Goal: Task Accomplishment & Management: Use online tool/utility

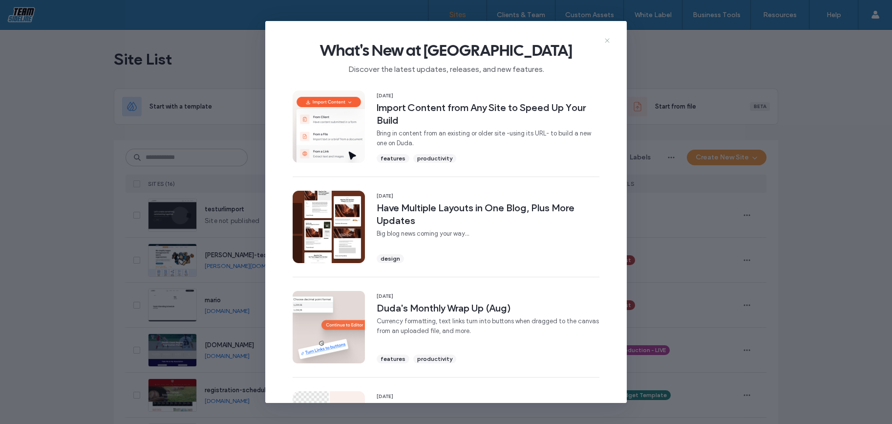
click at [609, 40] on icon at bounding box center [608, 41] width 8 height 8
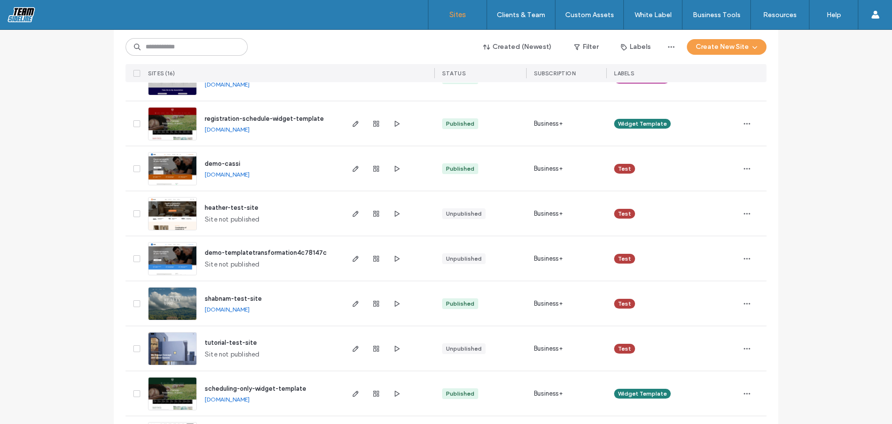
scroll to position [373, 0]
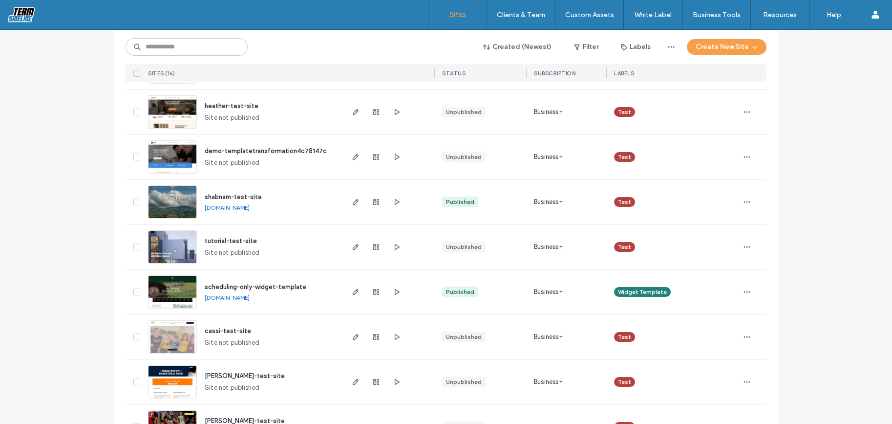
click at [255, 194] on span "shabnam-test-site" at bounding box center [233, 196] width 57 height 7
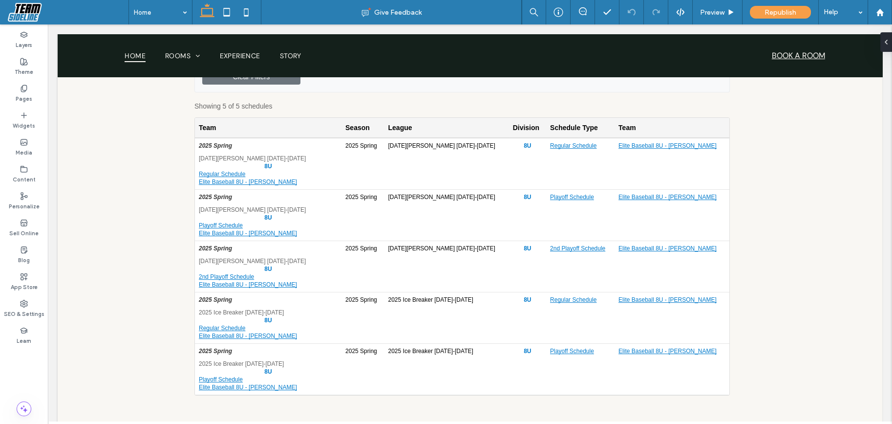
scroll to position [880, 0]
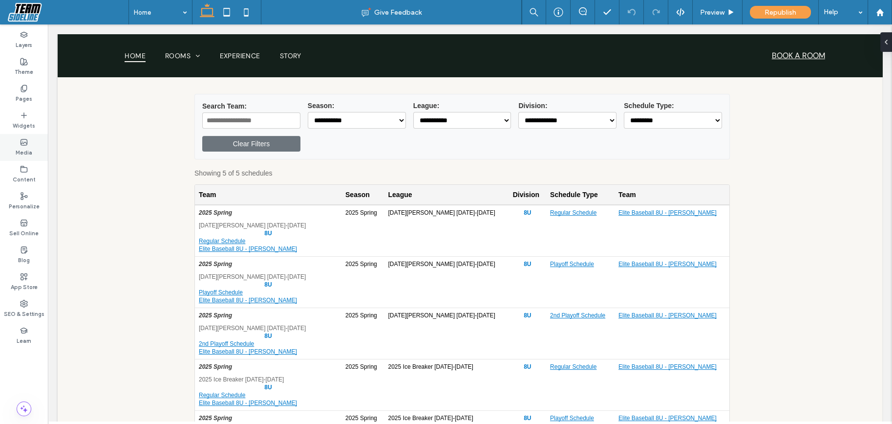
click at [23, 150] on label "Media" at bounding box center [24, 151] width 17 height 11
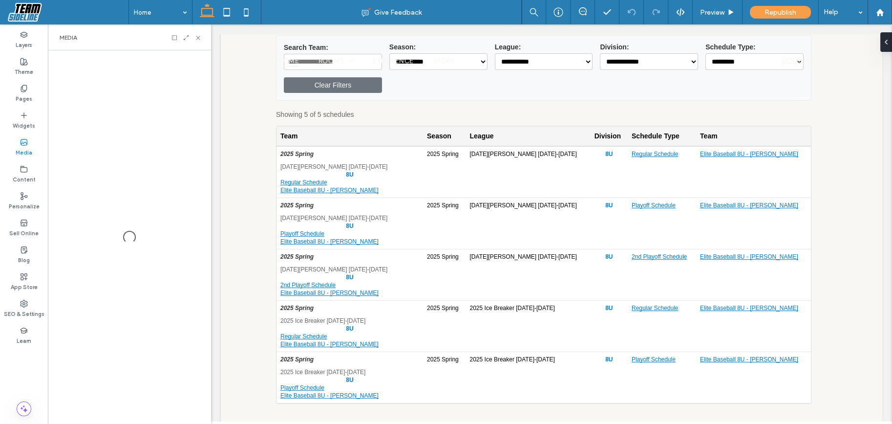
scroll to position [824, 0]
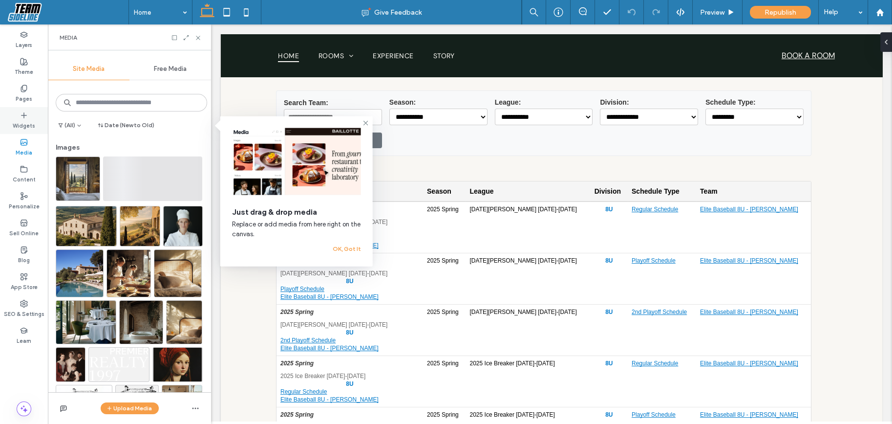
click at [30, 128] on label "Widgets" at bounding box center [24, 124] width 22 height 11
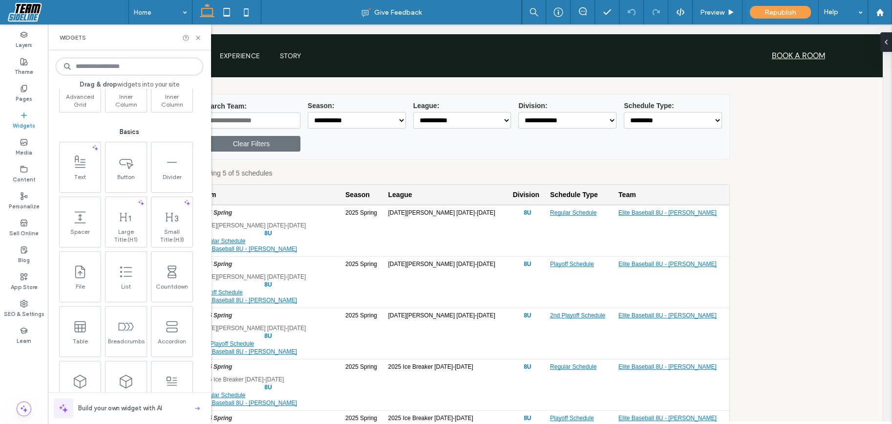
scroll to position [385, 0]
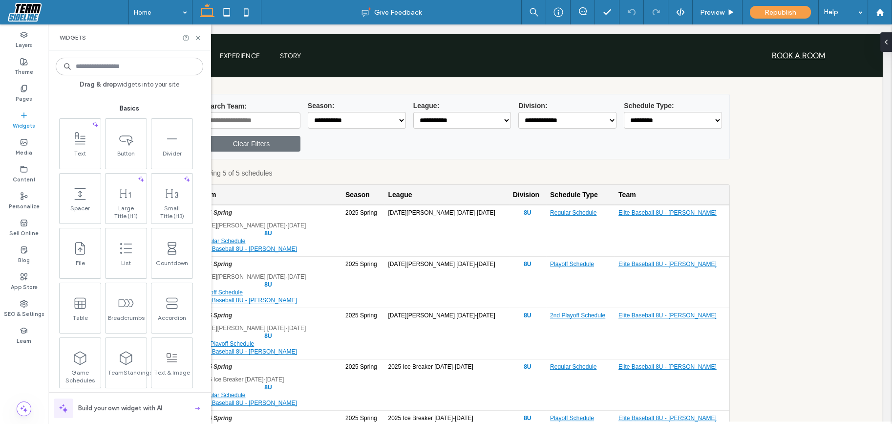
click at [122, 69] on input at bounding box center [130, 67] width 148 height 18
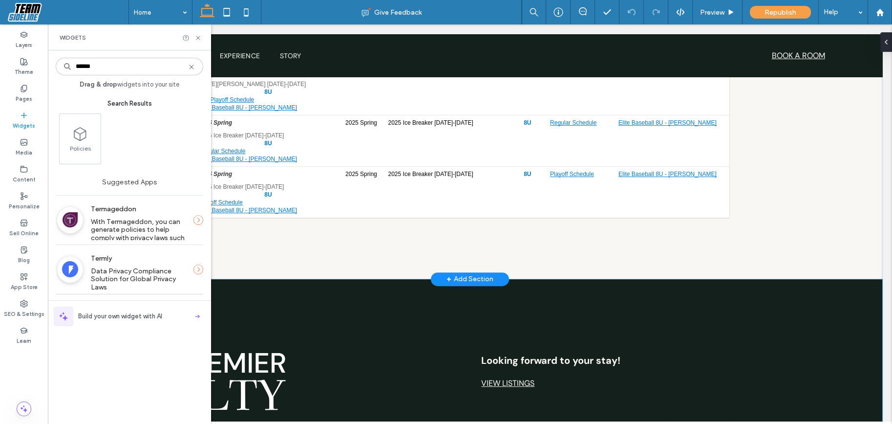
scroll to position [1120, 0]
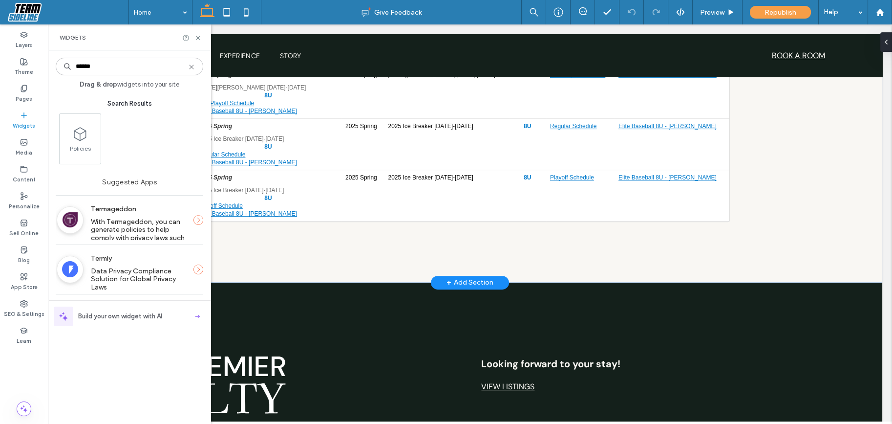
type input "******"
click at [452, 277] on div "+ Add Section" at bounding box center [470, 282] width 47 height 11
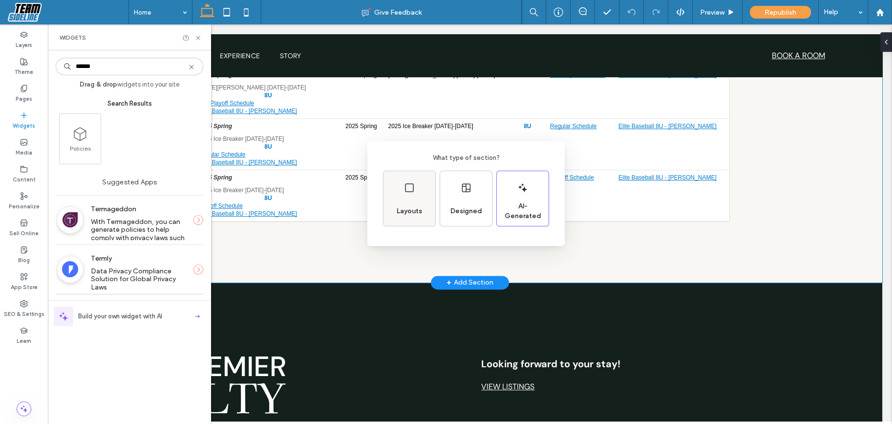
click at [425, 200] on div "Layouts" at bounding box center [409, 211] width 33 height 22
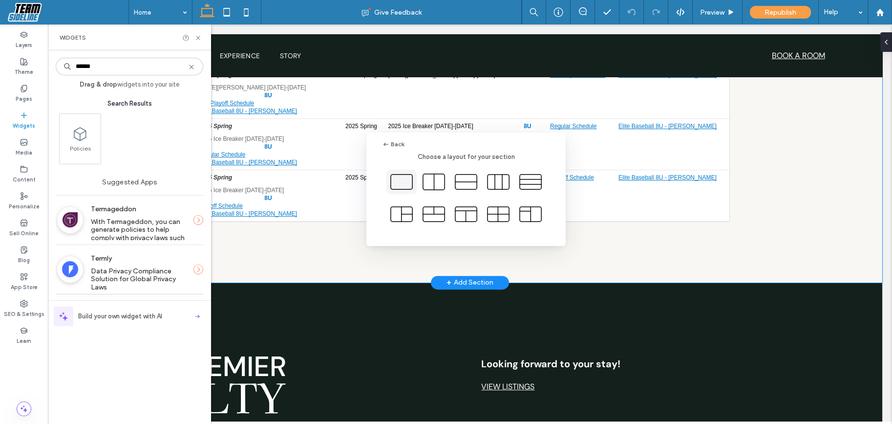
click at [412, 183] on icon at bounding box center [401, 182] width 24 height 24
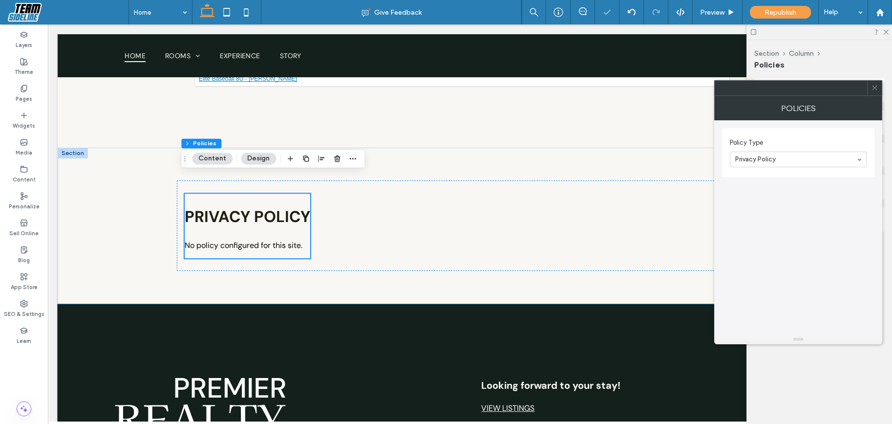
scroll to position [1274, 0]
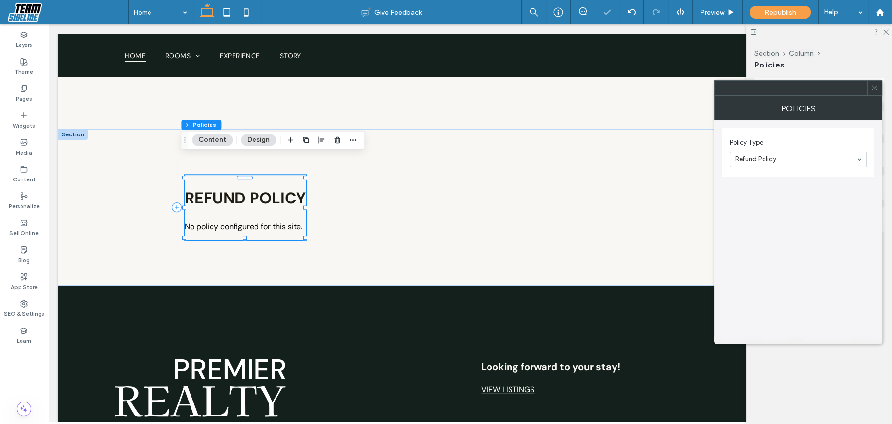
click at [832, 163] on div at bounding box center [799, 159] width 136 height 15
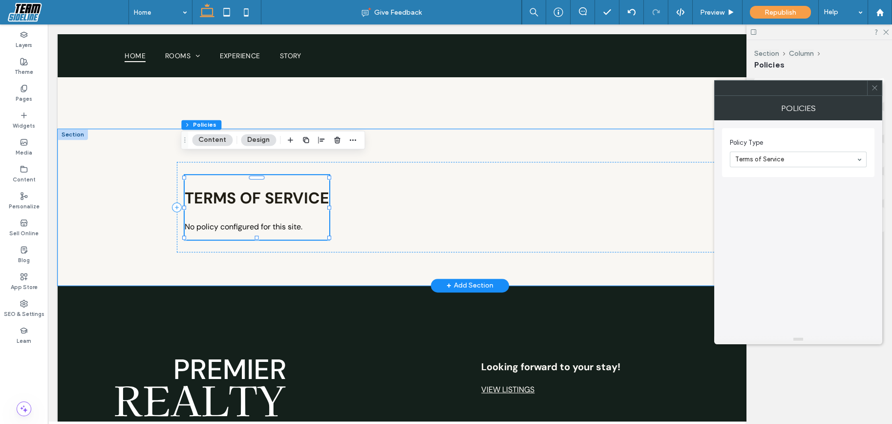
click at [255, 188] on h1 "Terms of Service" at bounding box center [257, 198] width 145 height 21
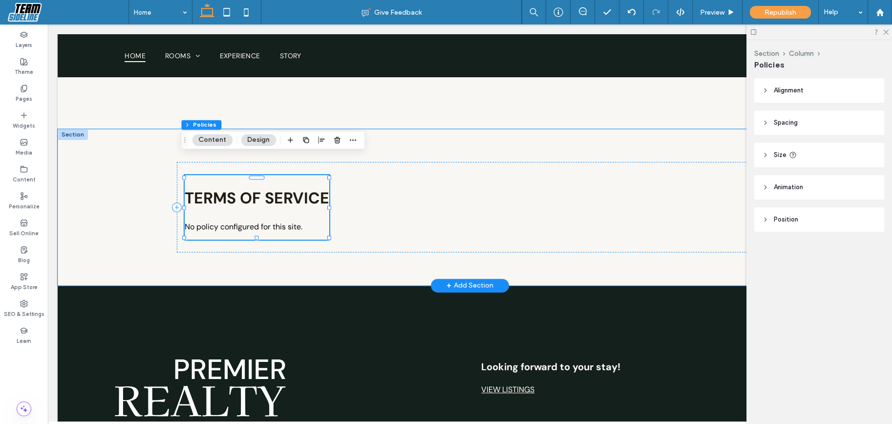
click at [255, 188] on h1 "Terms of Service" at bounding box center [257, 198] width 145 height 21
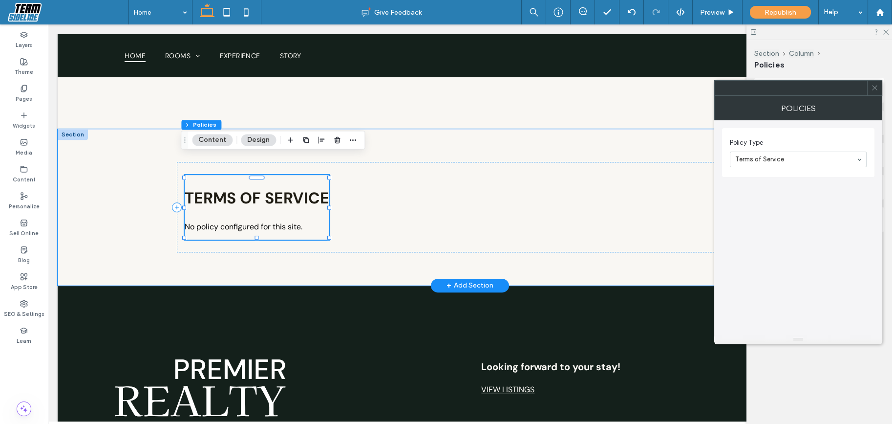
click at [255, 188] on h1 "Terms of Service" at bounding box center [257, 198] width 145 height 21
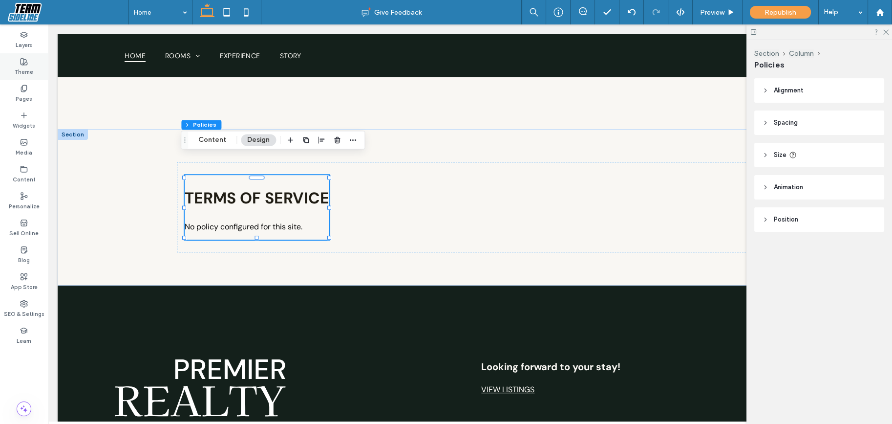
click at [16, 72] on label "Theme" at bounding box center [24, 70] width 19 height 11
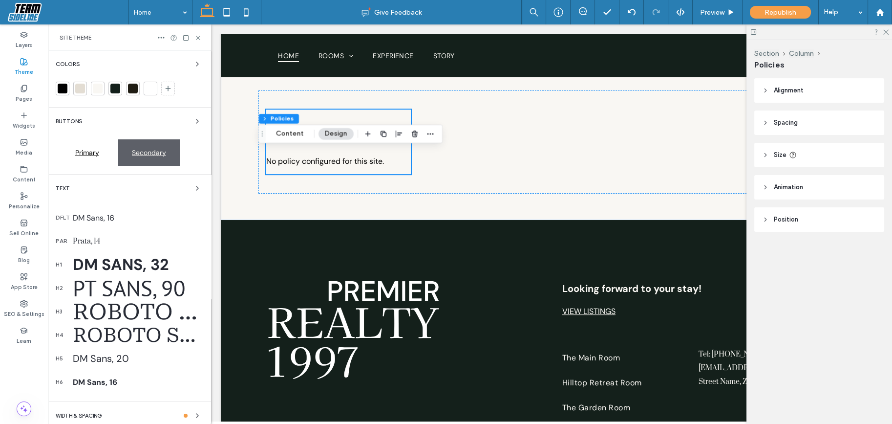
scroll to position [1210, 0]
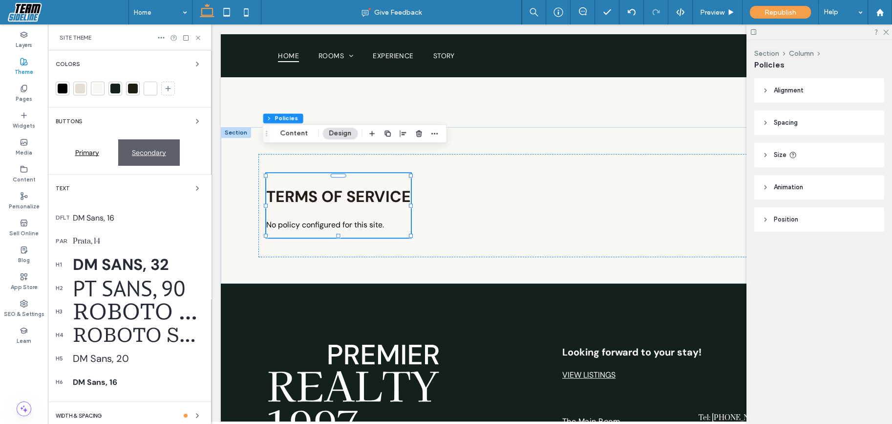
drag, startPoint x: 106, startPoint y: 260, endPoint x: 99, endPoint y: 260, distance: 7.3
click at [99, 260] on div "DM Sans, 32" at bounding box center [138, 264] width 130 height 21
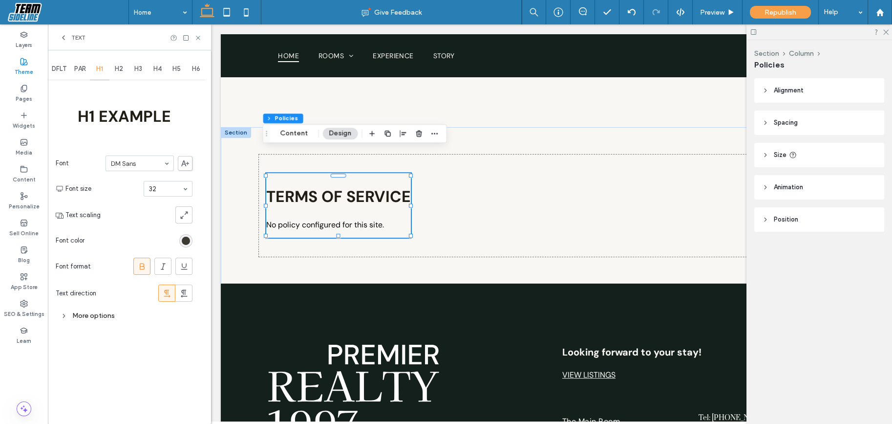
click at [185, 238] on div "rgb(32, 29, 20)" at bounding box center [186, 241] width 8 height 8
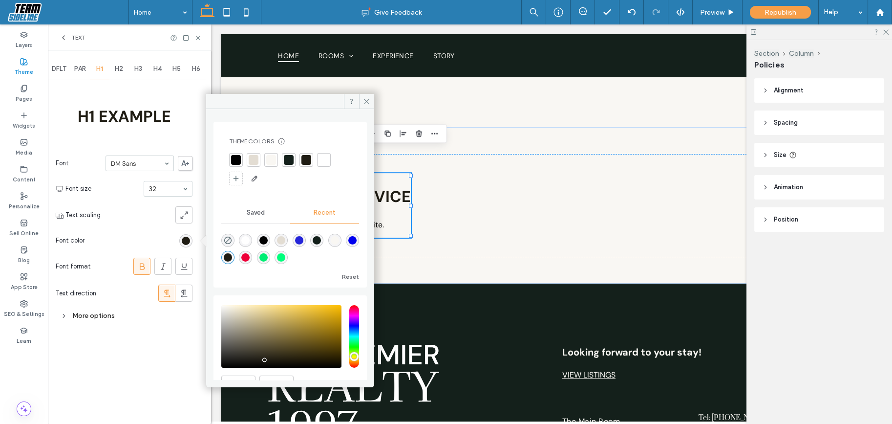
click at [250, 256] on div "rgba(238, 0, 56, 1)" at bounding box center [245, 257] width 8 height 8
type input "*******"
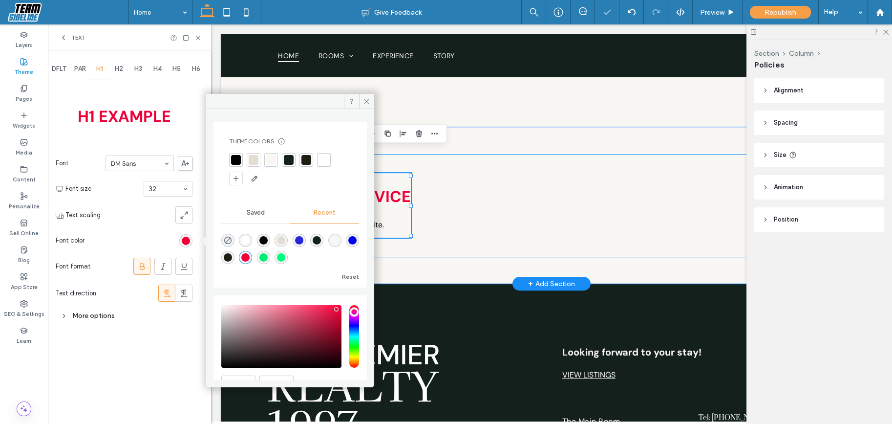
click at [482, 175] on div "Terms of Service No policy configured for this site." at bounding box center [552, 206] width 586 height 104
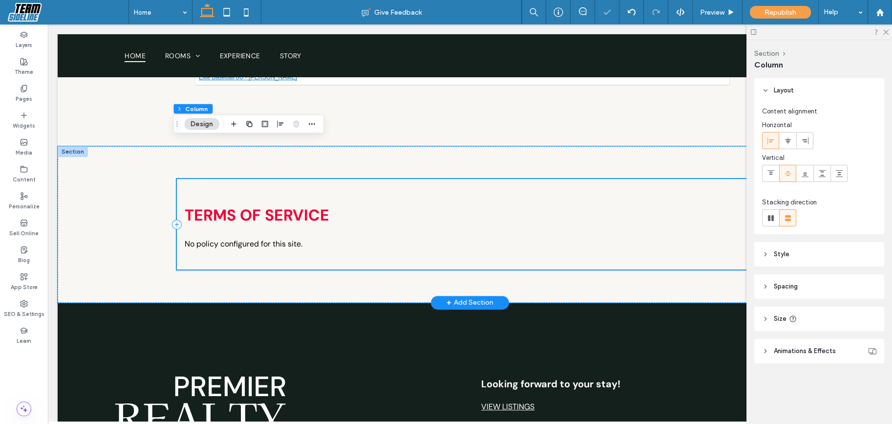
scroll to position [1274, 0]
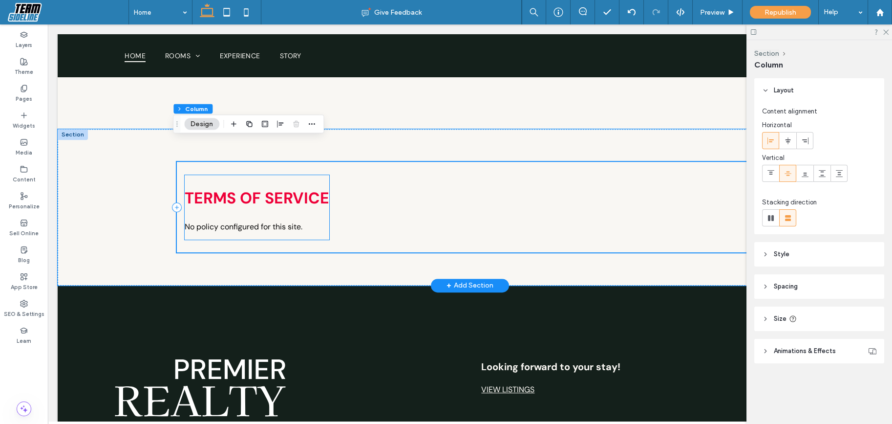
click at [272, 209] on div "Terms of Service No policy configured for this site." at bounding box center [257, 220] width 145 height 65
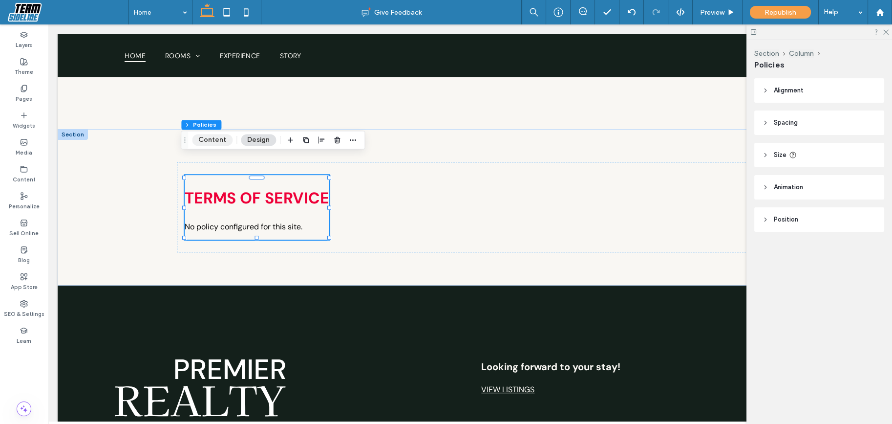
click at [229, 140] on button "Content" at bounding box center [212, 140] width 41 height 12
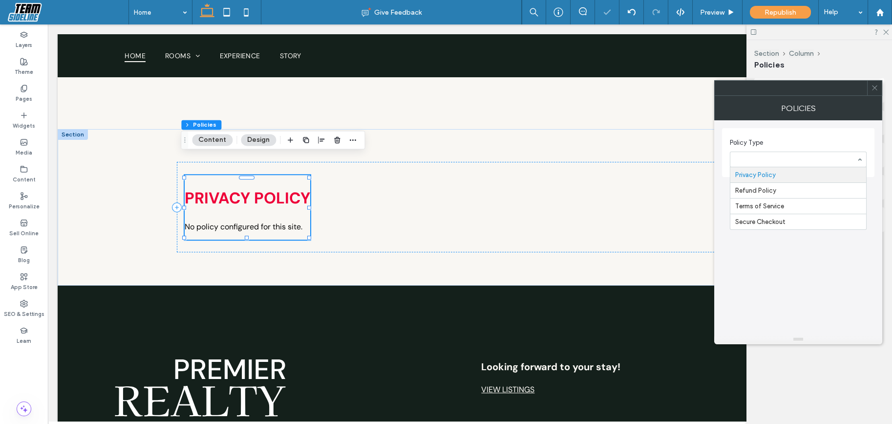
click at [787, 162] on input at bounding box center [795, 159] width 121 height 7
click at [773, 163] on div at bounding box center [799, 159] width 136 height 15
